Goal: Information Seeking & Learning: Check status

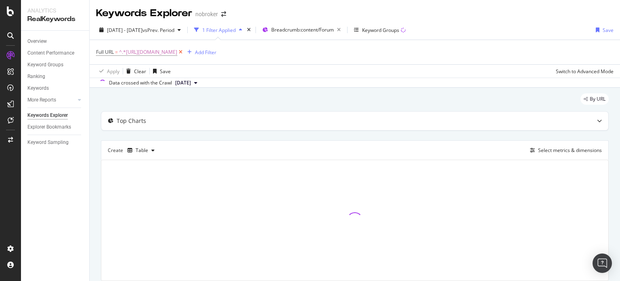
click at [184, 53] on icon at bounding box center [180, 52] width 7 height 8
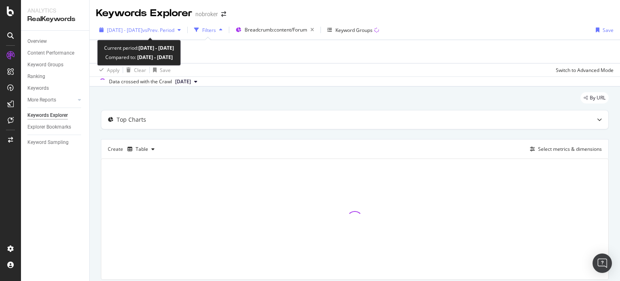
click at [131, 34] on div "[DATE] - [DATE] vs Prev. Period" at bounding box center [140, 30] width 88 height 12
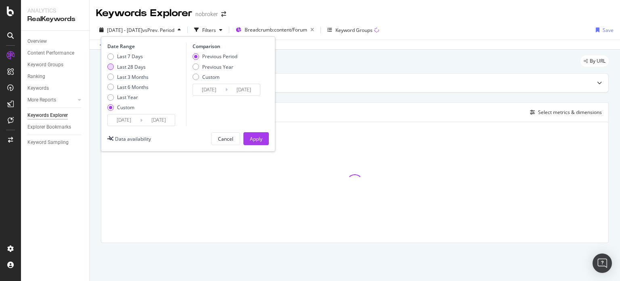
click at [137, 66] on div "Last 28 Days" at bounding box center [131, 66] width 29 height 7
type input "[DATE]"
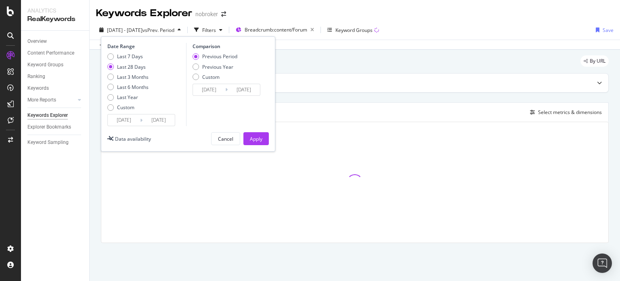
click at [138, 80] on div "Last 7 Days Last 28 Days Last 3 Months Last 6 Months Last Year Custom" at bounding box center [127, 83] width 41 height 61
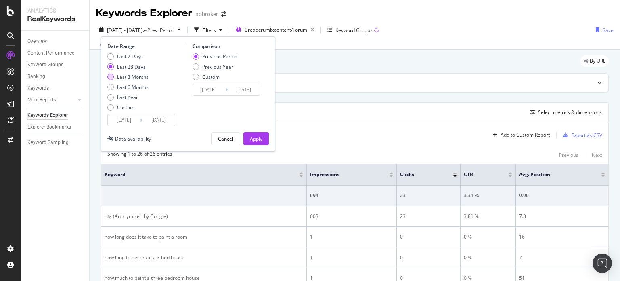
click at [131, 78] on div "Last 3 Months" at bounding box center [133, 77] width 32 height 7
type input "[DATE]"
click at [328, 55] on div "By URL" at bounding box center [355, 64] width 508 height 18
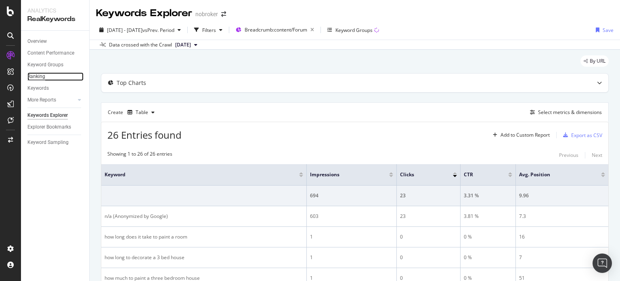
click at [38, 77] on div "Ranking" at bounding box center [36, 76] width 18 height 8
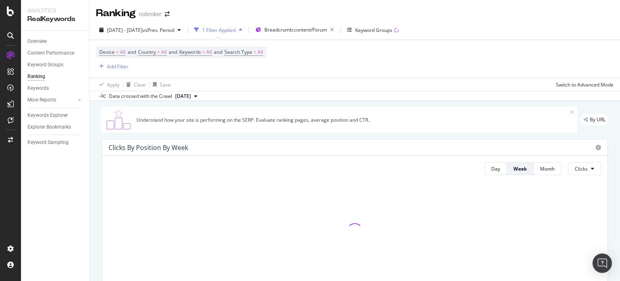
click at [191, 97] on span "[DATE]" at bounding box center [183, 95] width 16 height 7
click at [197, 126] on div "[DATE]" at bounding box center [185, 123] width 23 height 7
